Goal: Use online tool/utility: Utilize a website feature to perform a specific function

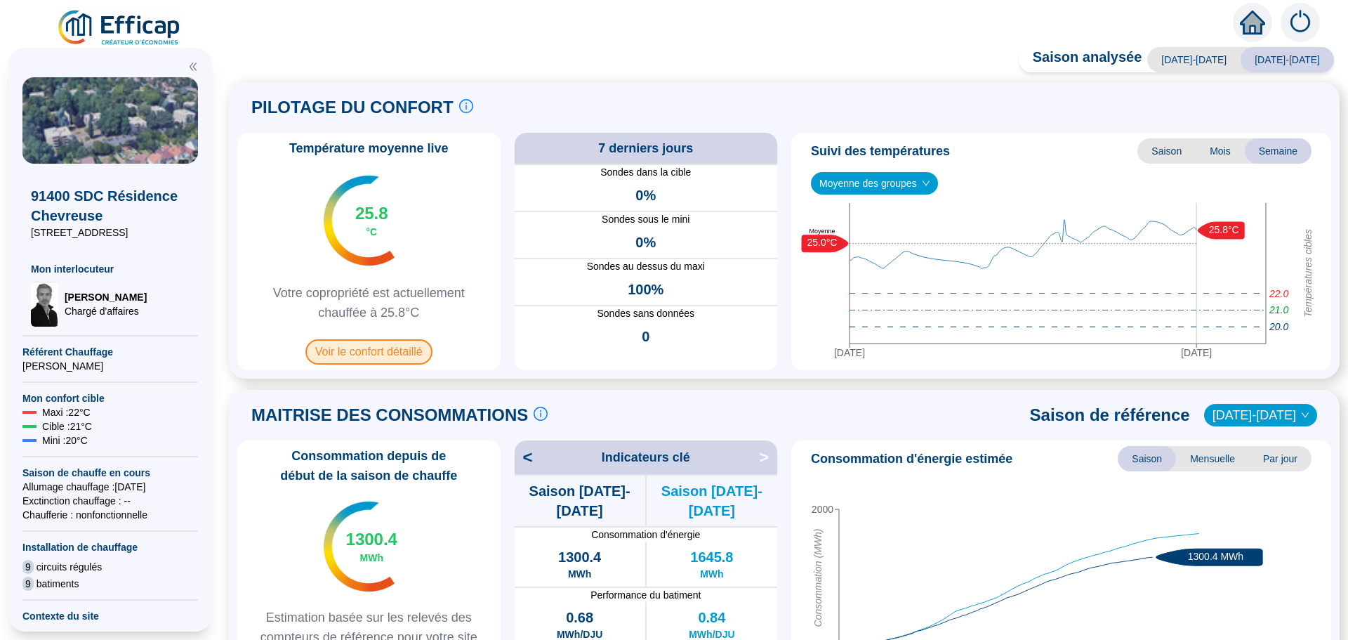
click at [345, 359] on span "Voir le confort détaillé" at bounding box center [368, 351] width 127 height 25
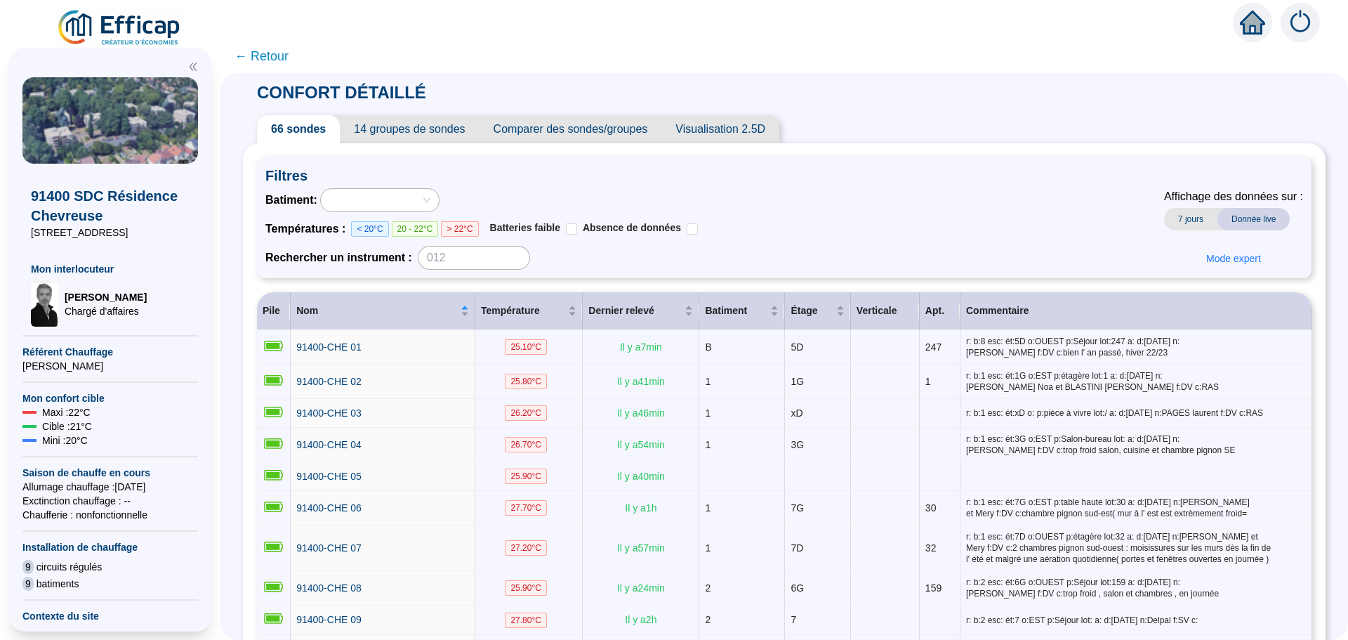
click at [619, 126] on span "Comparer des sondes/groupes" at bounding box center [571, 129] width 183 height 28
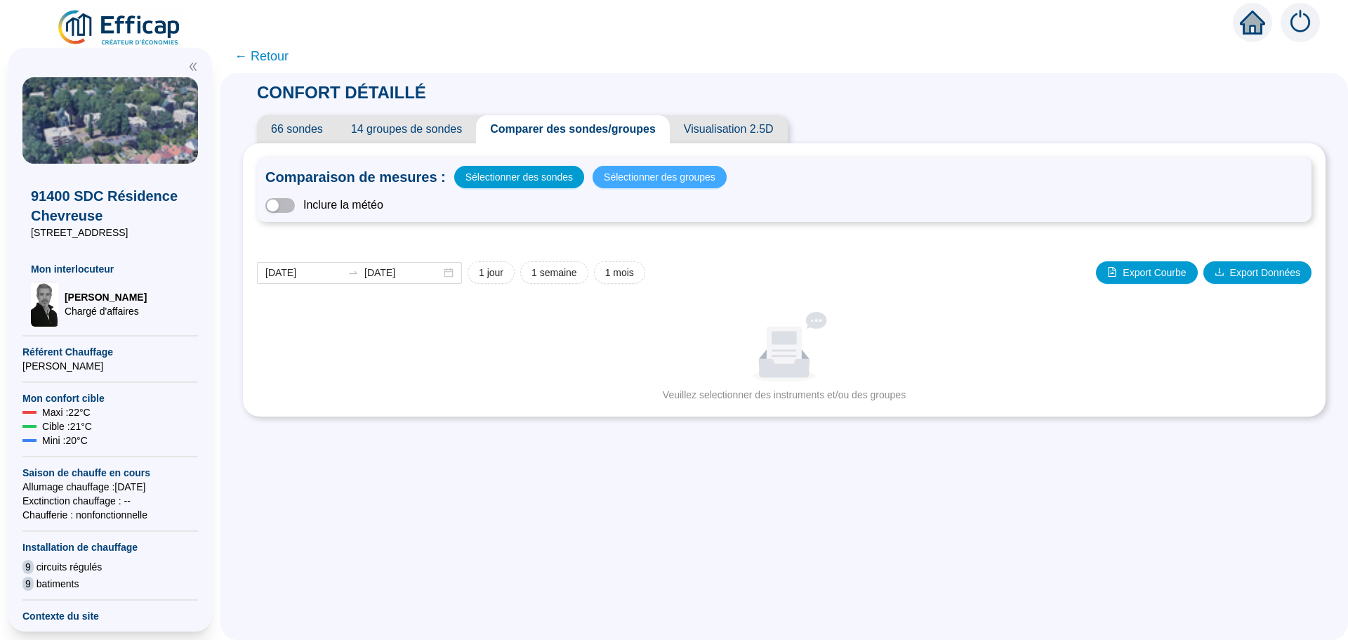
click at [643, 187] on button "Sélectionner des groupes" at bounding box center [660, 177] width 134 height 22
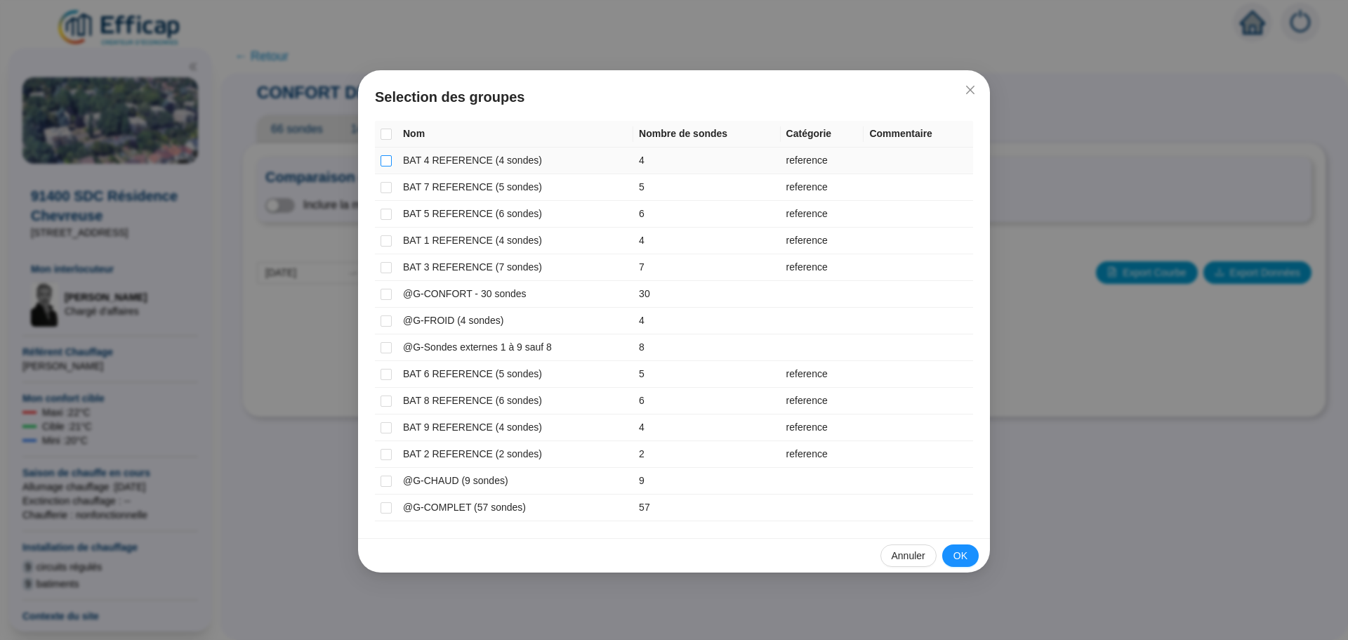
click at [389, 163] on input "checkbox" at bounding box center [386, 160] width 11 height 11
checkbox input "true"
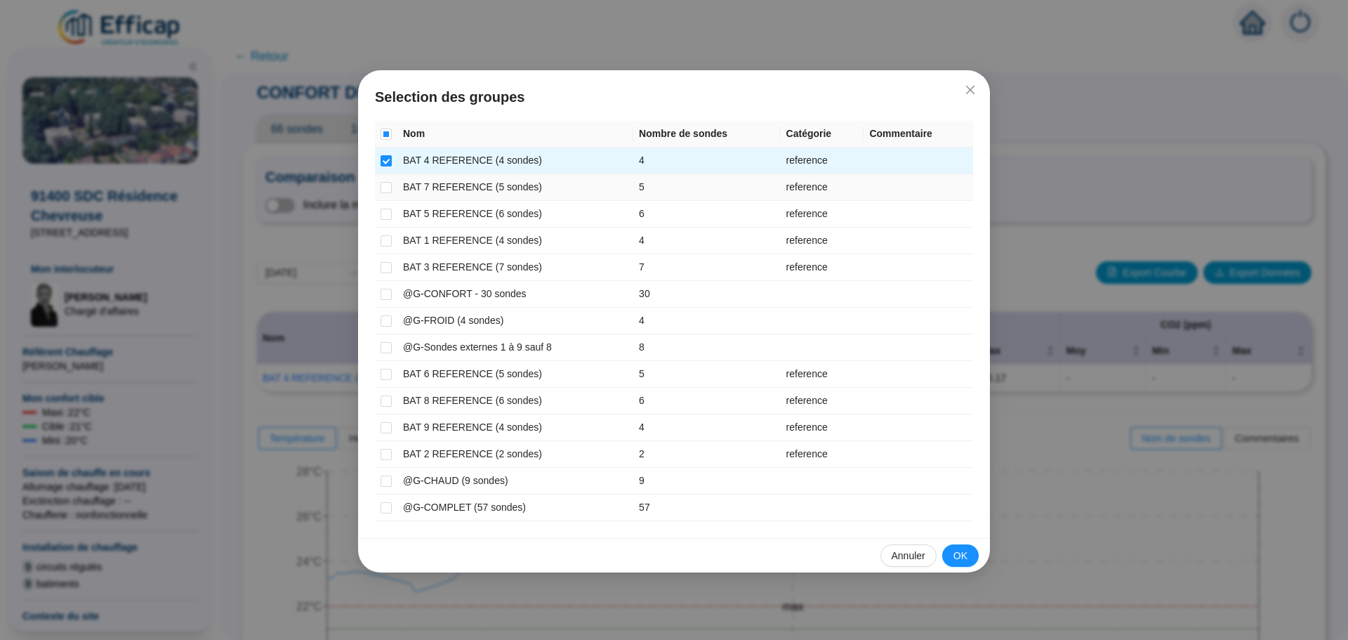
drag, startPoint x: 389, startPoint y: 185, endPoint x: 385, endPoint y: 201, distance: 16.7
click at [388, 187] on input "checkbox" at bounding box center [386, 187] width 11 height 11
checkbox input "true"
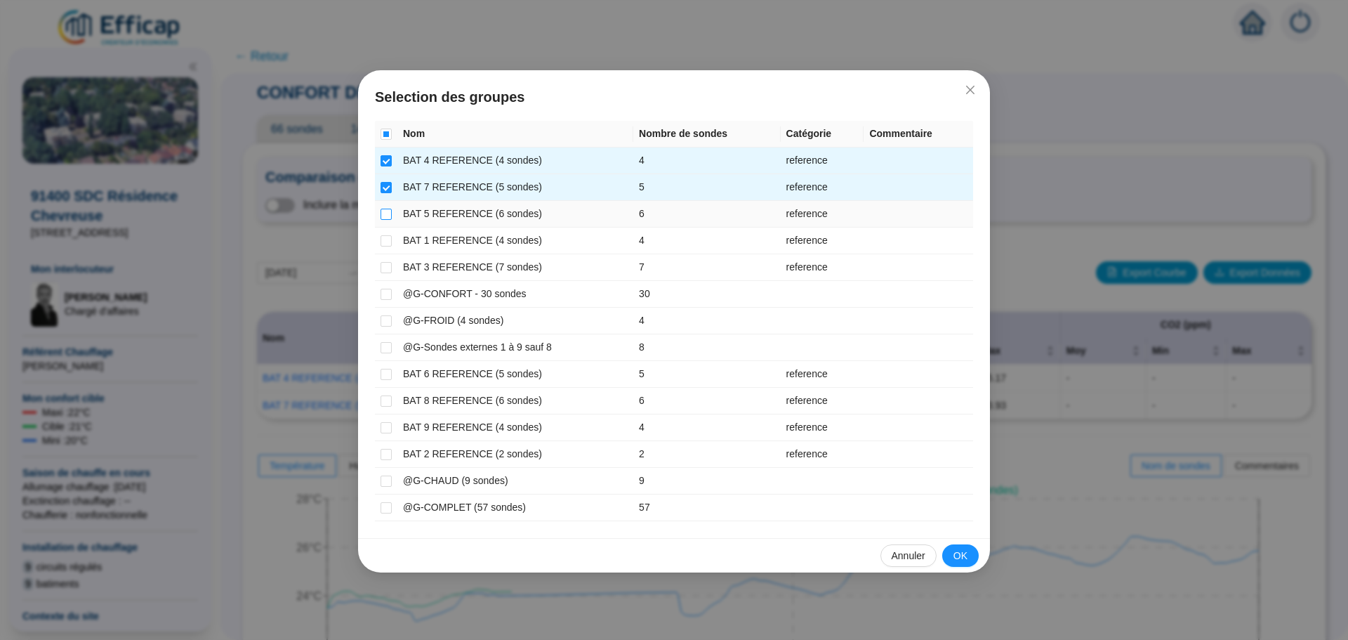
click at [383, 213] on input "checkbox" at bounding box center [386, 214] width 11 height 11
checkbox input "true"
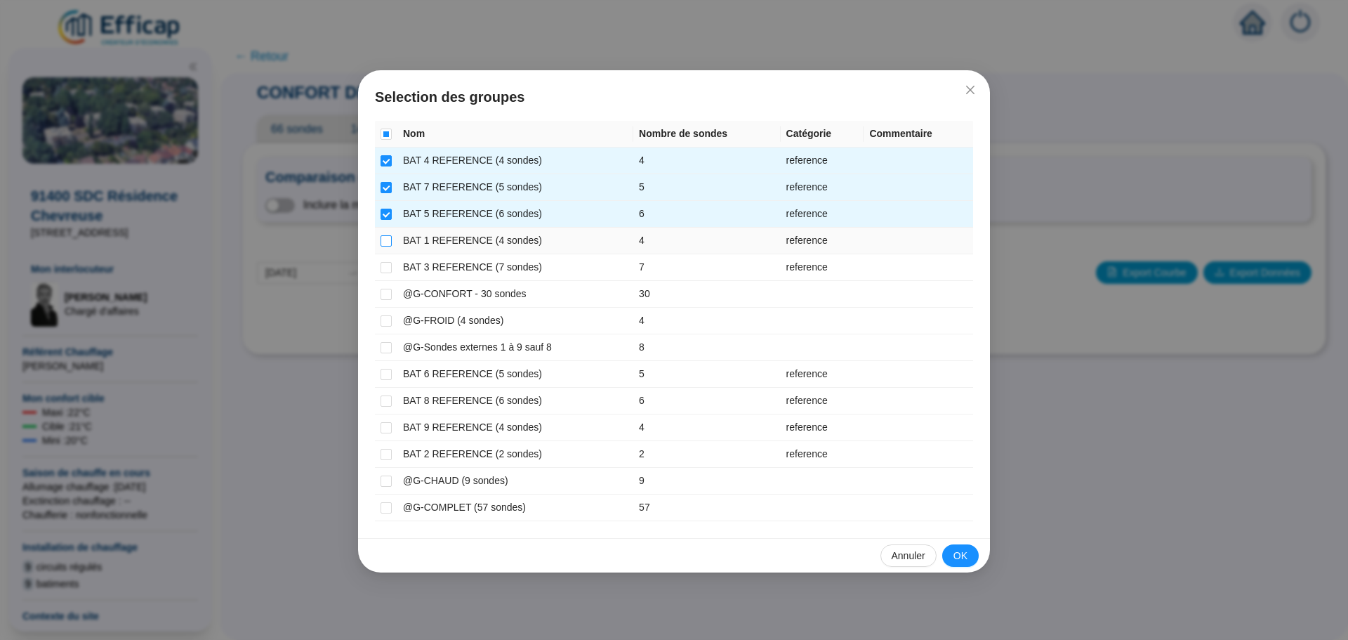
click at [382, 233] on label at bounding box center [386, 240] width 11 height 15
click at [382, 235] on input "checkbox" at bounding box center [386, 240] width 11 height 11
checkbox input "true"
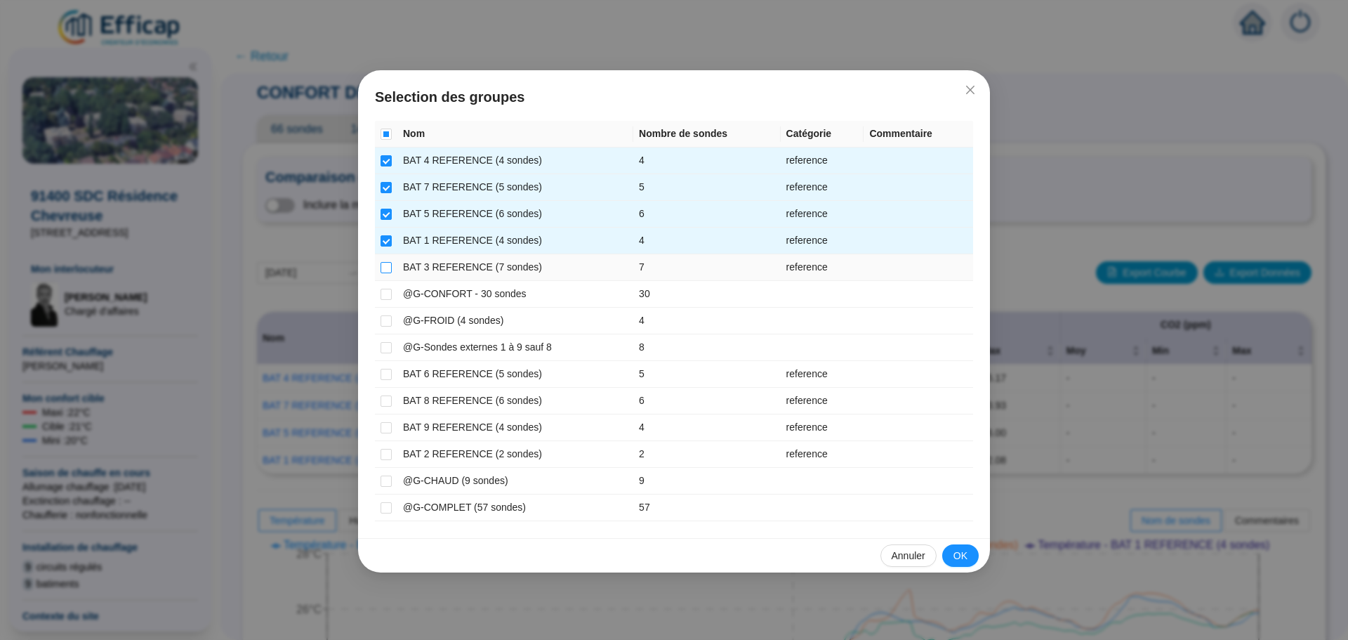
drag, startPoint x: 381, startPoint y: 263, endPoint x: 382, endPoint y: 278, distance: 14.8
click at [381, 263] on input "checkbox" at bounding box center [386, 267] width 11 height 11
checkbox input "true"
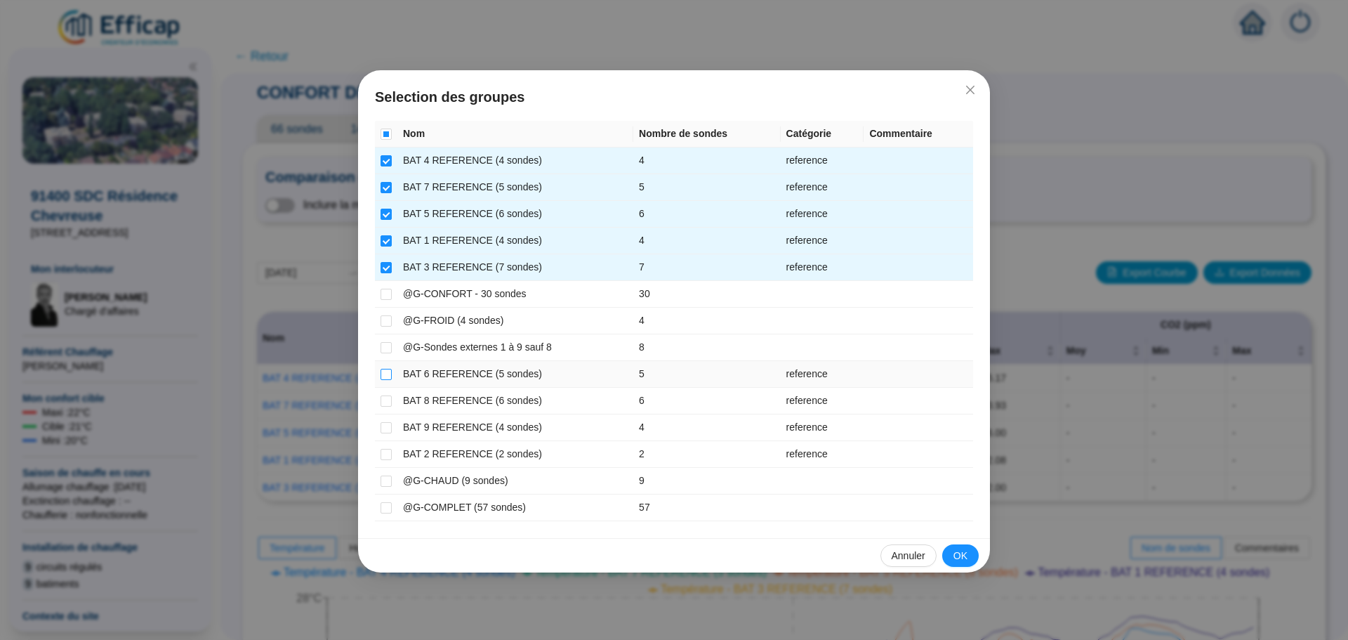
click at [384, 373] on input "checkbox" at bounding box center [386, 374] width 11 height 11
checkbox input "true"
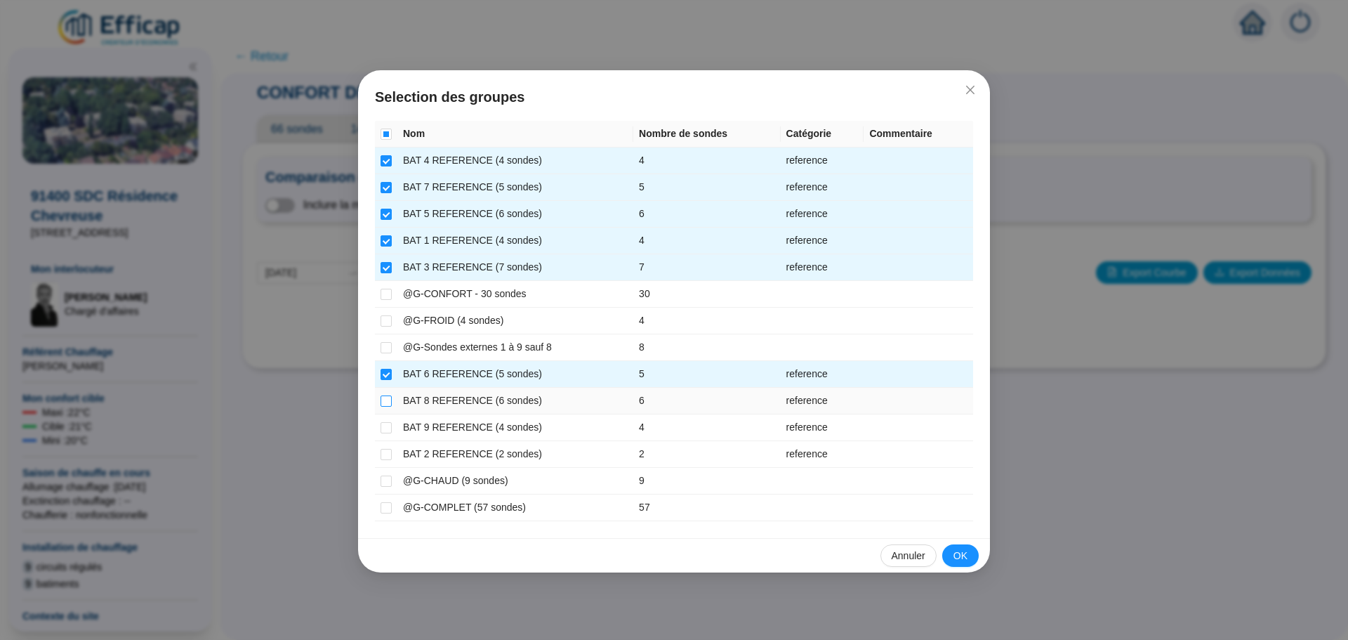
click at [383, 396] on input "checkbox" at bounding box center [386, 400] width 11 height 11
checkbox input "true"
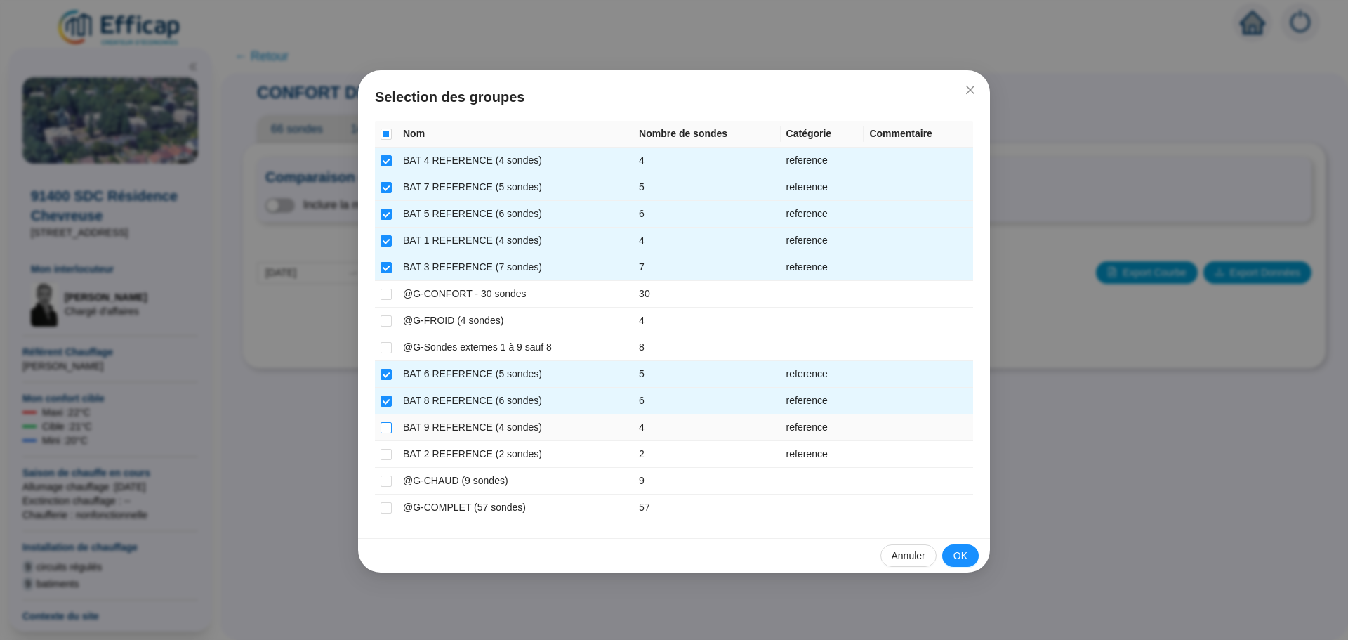
click at [383, 423] on input "checkbox" at bounding box center [386, 427] width 11 height 11
checkbox input "true"
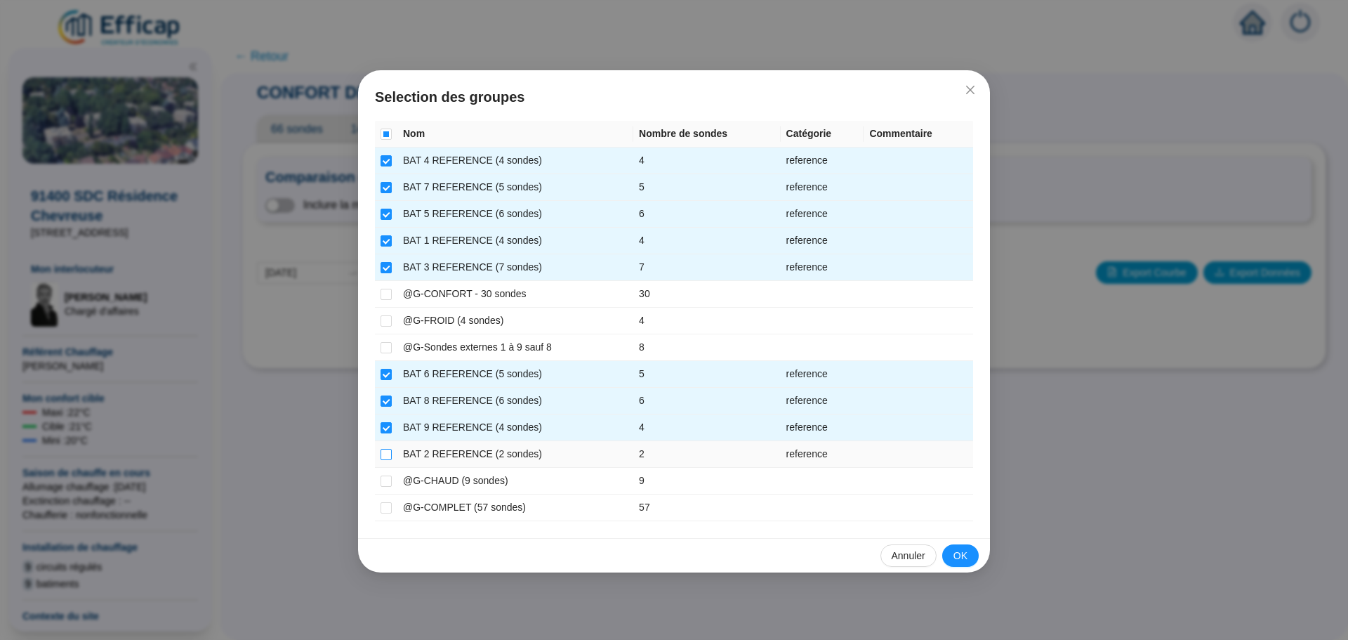
click at [385, 453] on input "checkbox" at bounding box center [386, 454] width 11 height 11
checkbox input "true"
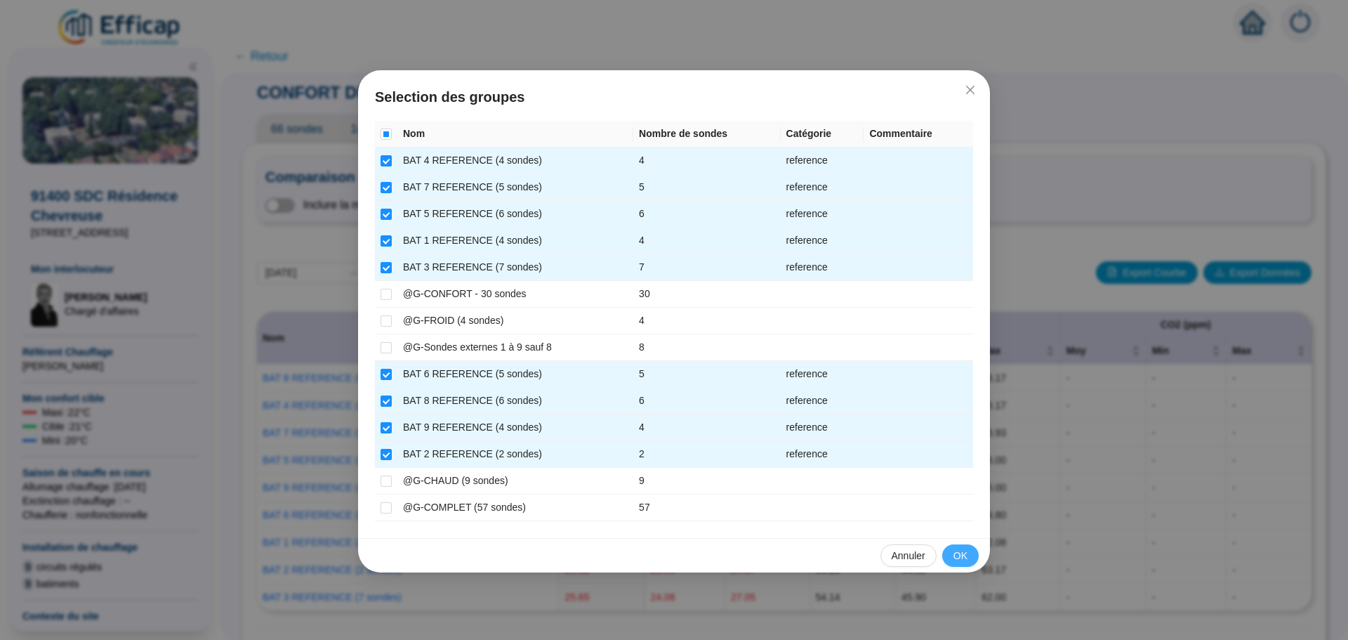
click at [954, 561] on button "OK" at bounding box center [960, 555] width 37 height 22
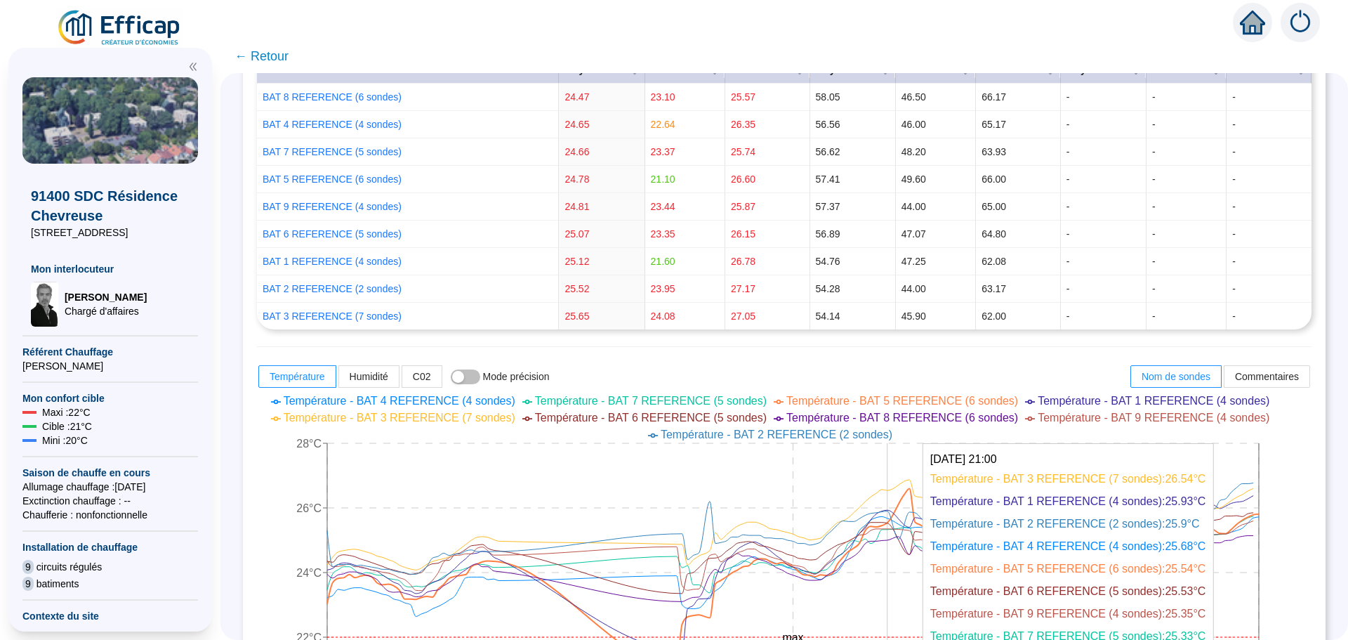
scroll to position [491, 0]
